Goal: Task Accomplishment & Management: Manage account settings

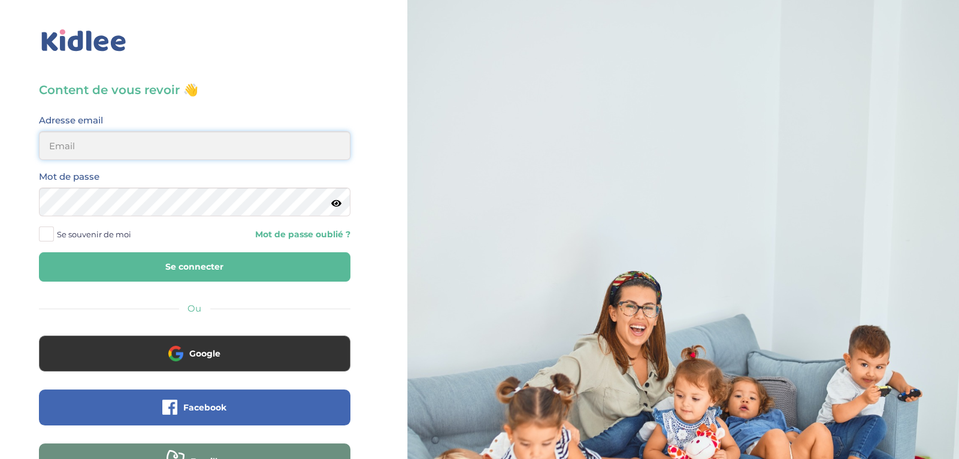
type input "ibtissambelkacemi02@gmail.com"
click at [275, 267] on button "Se connecter" at bounding box center [195, 266] width 312 height 29
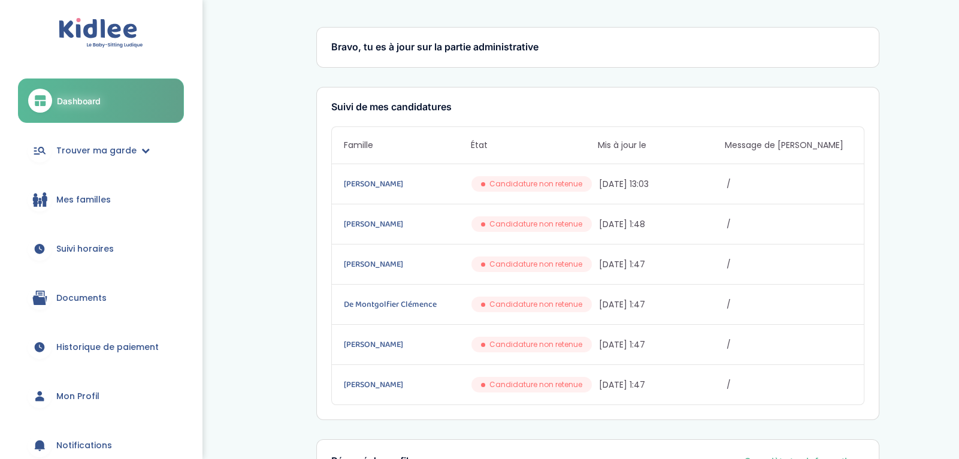
click at [159, 204] on link "Mes familles" at bounding box center [101, 199] width 166 height 43
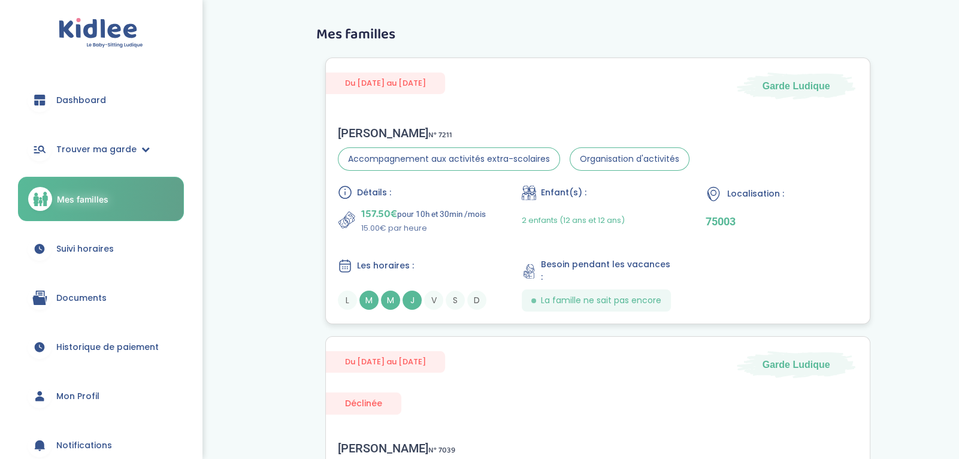
click at [423, 101] on div "Du [DATE] au [DATE] Garde [PERSON_NAME] N° 7211 Accompagnement aux activités ex…" at bounding box center [597, 191] width 545 height 267
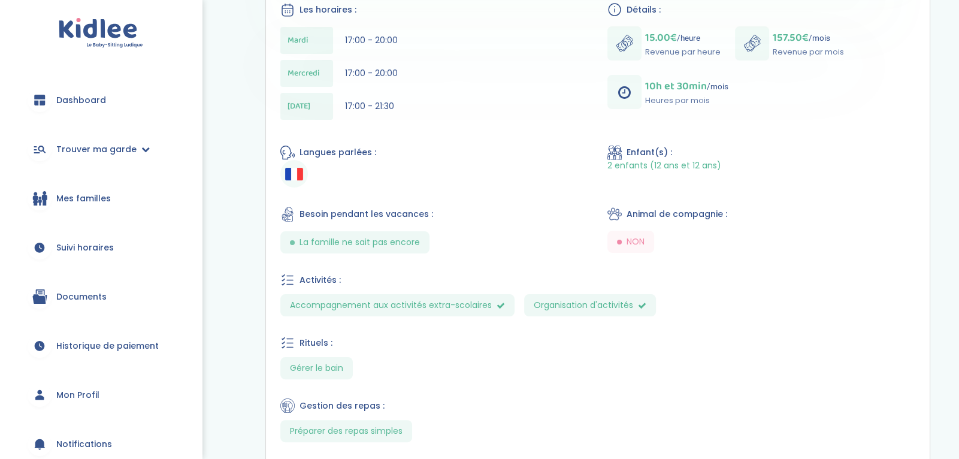
scroll to position [425, 0]
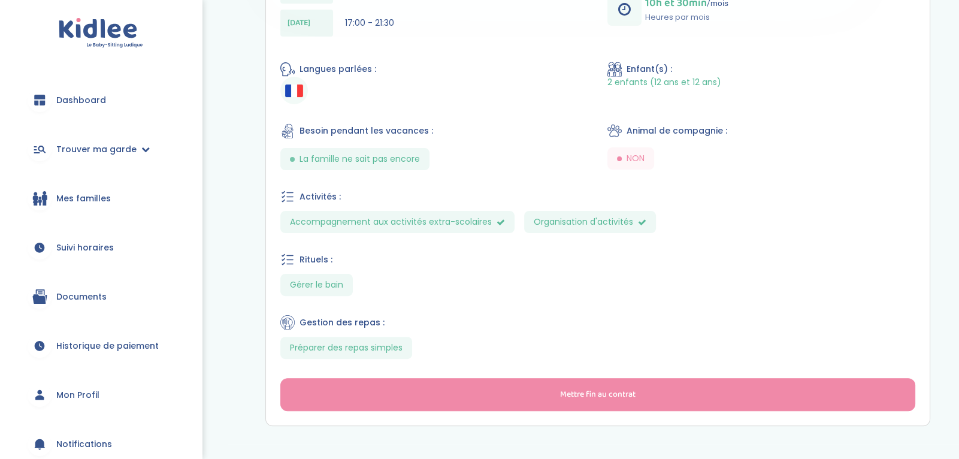
click at [81, 349] on span "Historique de paiement" at bounding box center [107, 346] width 102 height 13
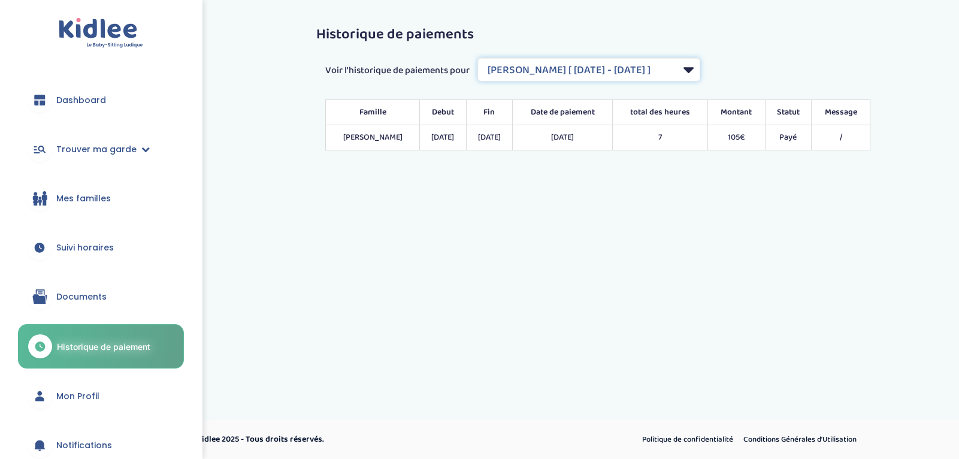
click at [500, 71] on select "Filtrer par Contrat Gosset Antoine [ 2025-01-07 - 2025-01-10 ] Grand Nathalie […" at bounding box center [588, 70] width 223 height 24
click at [478, 58] on select "Filtrer par Contrat Gosset Antoine [ 2025-01-07 - 2025-01-10 ] Grand Nathalie […" at bounding box center [588, 70] width 223 height 24
click at [567, 69] on select "Filtrer par Contrat Gosset Antoine [ 2025-01-07 - 2025-01-10 ] Grand Nathalie […" at bounding box center [588, 70] width 223 height 24
click at [478, 58] on select "Filtrer par Contrat Gosset Antoine [ 2025-01-07 - 2025-01-10 ] Grand Nathalie […" at bounding box center [588, 70] width 223 height 24
click at [493, 231] on div "trouver ma garde Dashboard Mon profil Mes famille Mes documents Dashboard Trouv…" at bounding box center [479, 209] width 959 height 419
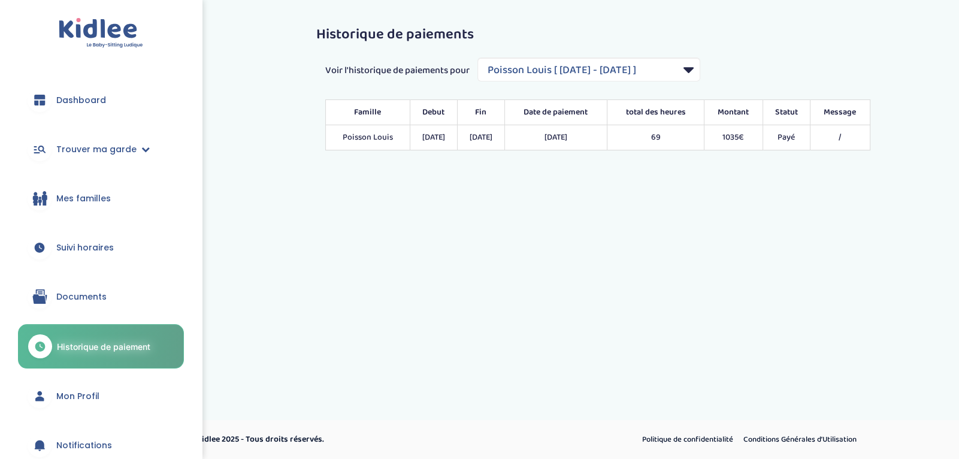
click at [660, 82] on div "Voir l'historique de paiements pour Filtrer par Contrat Gosset Antoine [ 2025-0…" at bounding box center [597, 104] width 563 height 93
click at [655, 72] on select "Filtrer par Contrat Gosset Antoine [ 2025-01-07 - 2025-01-10 ] Grand Nathalie […" at bounding box center [588, 70] width 223 height 24
click at [478, 58] on select "Filtrer par Contrat Gosset Antoine [ 2025-01-07 - 2025-01-10 ] Grand Nathalie […" at bounding box center [588, 70] width 223 height 24
click at [669, 84] on div "Voir l'historique de paiements pour Filtrer par Contrat Gosset Antoine [ 2025-0…" at bounding box center [597, 104] width 563 height 93
click at [678, 66] on select "Filtrer par Contrat Gosset Antoine [ 2025-01-07 - 2025-01-10 ] Grand Nathalie […" at bounding box center [588, 70] width 223 height 24
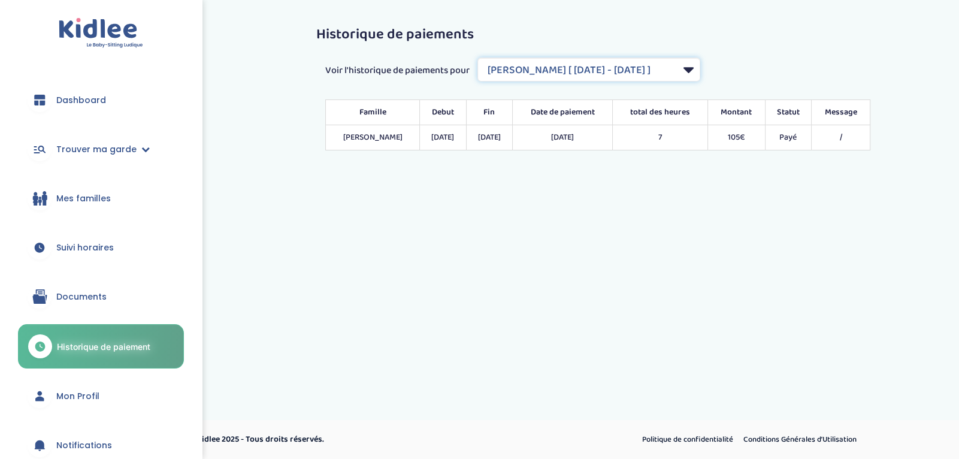
select select "2032"
click at [478, 58] on select "Filtrer par Contrat Gosset Antoine [ 2025-01-07 - 2025-01-10 ] Grand Nathalie […" at bounding box center [588, 70] width 223 height 24
